Goal: Check status: Check status

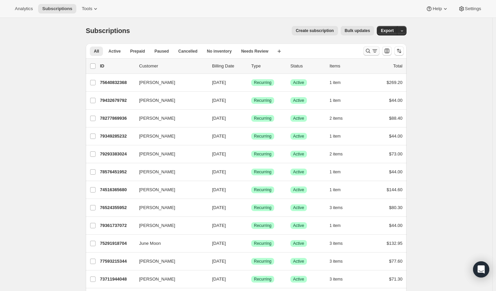
click at [369, 51] on icon "Search and filter results" at bounding box center [368, 51] width 7 height 7
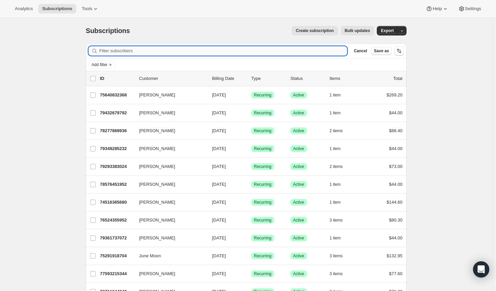
click at [180, 53] on input "Filter subscribers" at bounding box center [223, 50] width 248 height 9
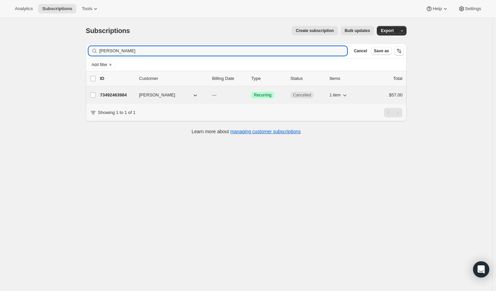
type input "[PERSON_NAME]"
click at [108, 93] on p "73492463984" at bounding box center [117, 95] width 34 height 7
